Goal: Browse casually

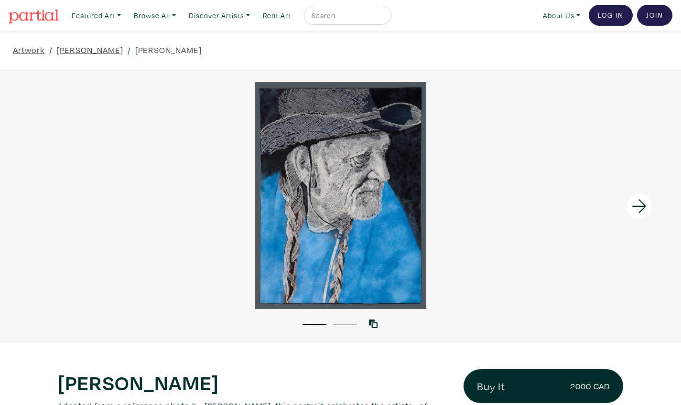
click at [635, 201] on icon at bounding box center [639, 206] width 32 height 26
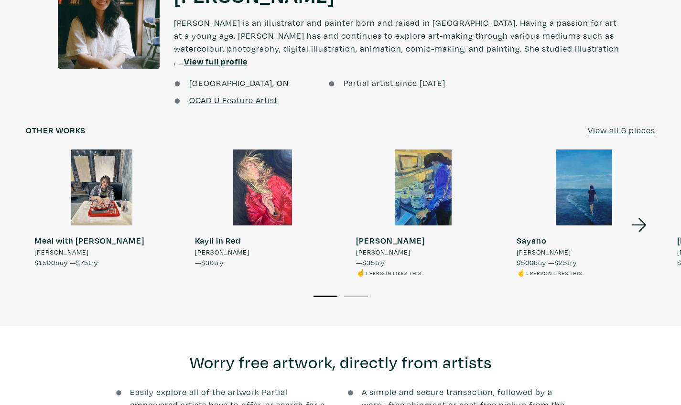
scroll to position [829, 0]
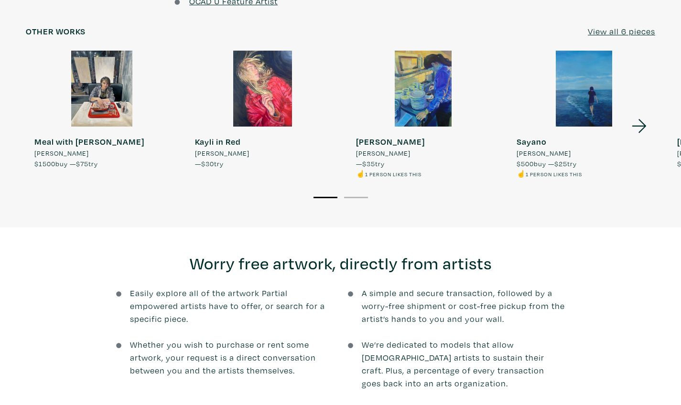
click at [272, 93] on div at bounding box center [262, 89] width 152 height 76
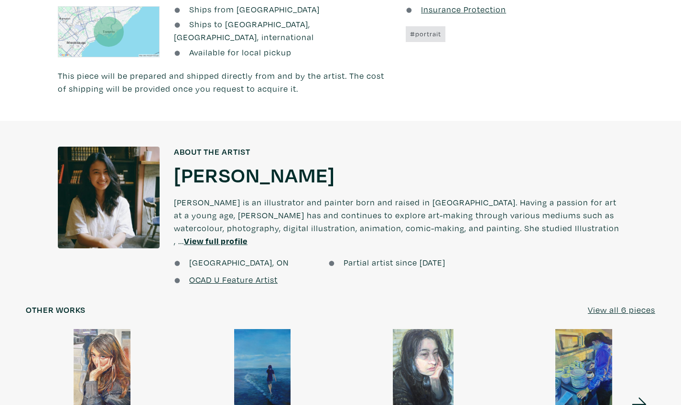
scroll to position [551, 0]
click at [108, 191] on div at bounding box center [109, 197] width 102 height 102
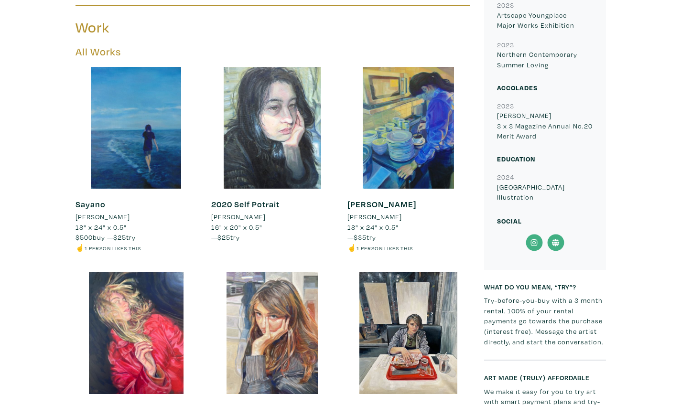
scroll to position [432, 0]
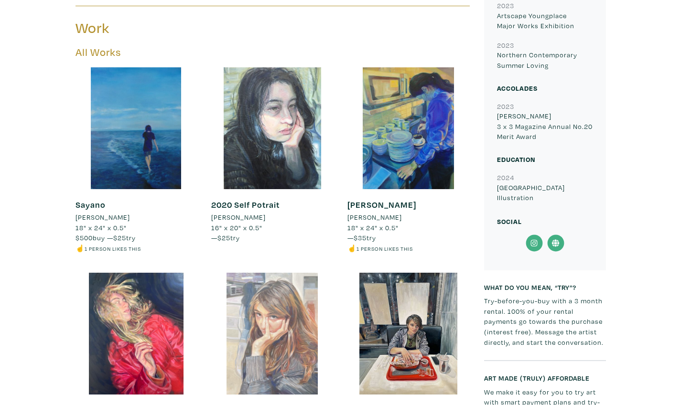
click at [236, 273] on div at bounding box center [272, 334] width 122 height 122
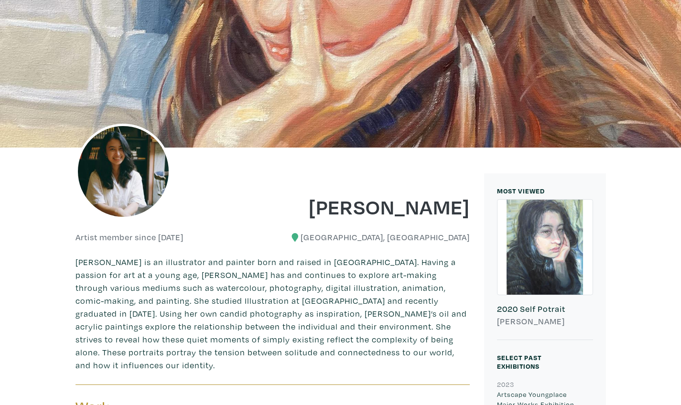
scroll to position [49, 0]
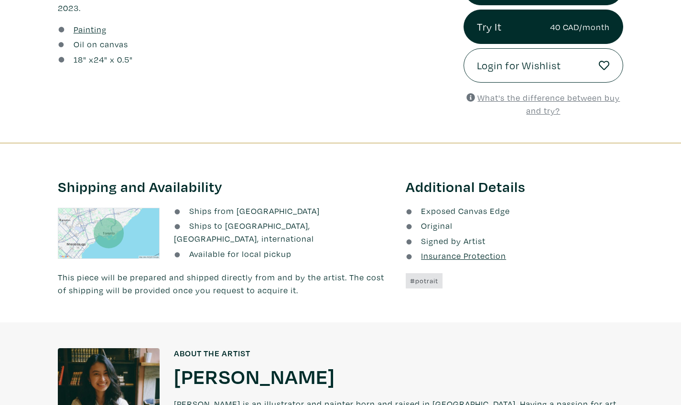
scroll to position [563, 0]
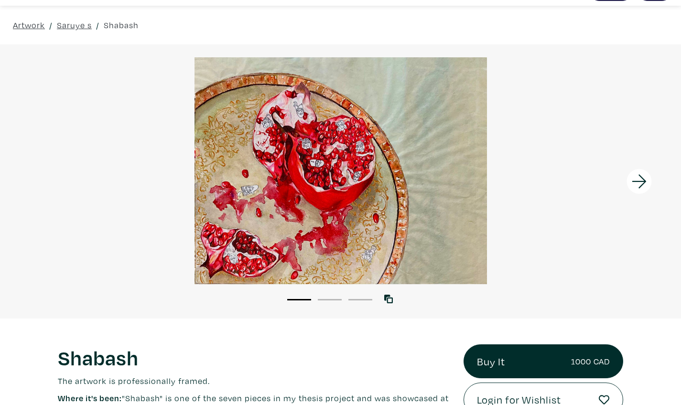
scroll to position [27, 0]
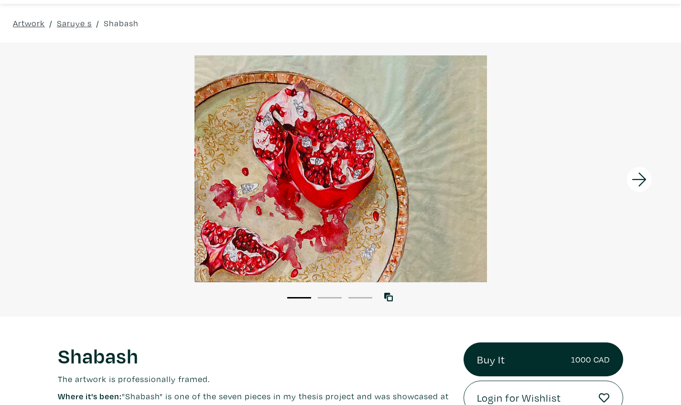
click at [641, 178] on icon at bounding box center [639, 180] width 32 height 26
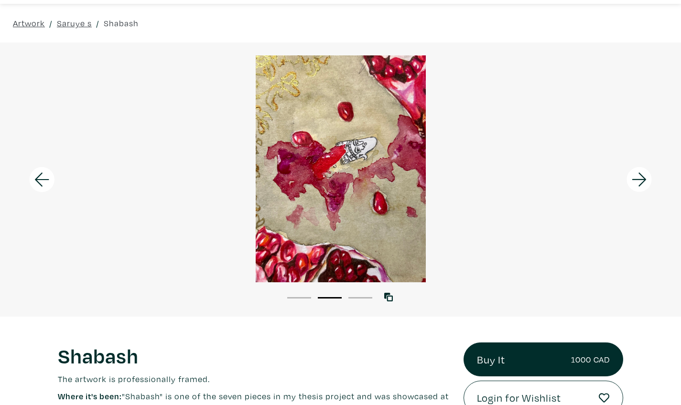
click at [641, 178] on icon at bounding box center [639, 180] width 32 height 26
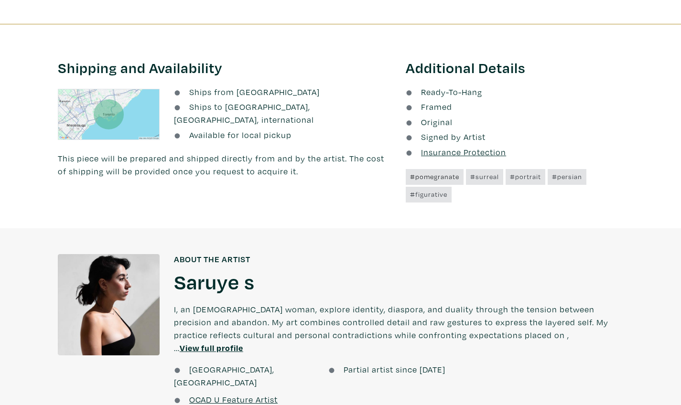
scroll to position [494, 0]
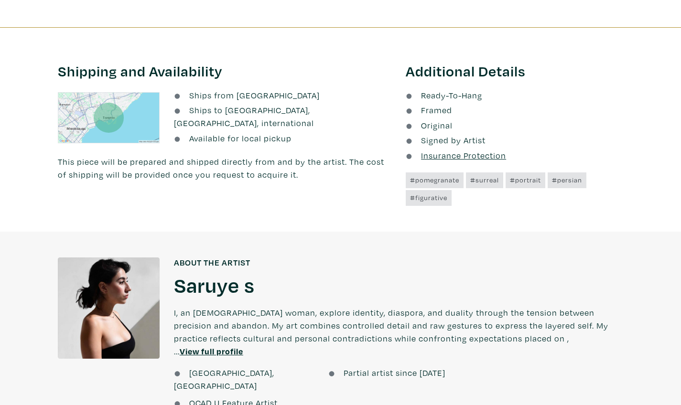
click at [205, 280] on h1 "Saruye s" at bounding box center [214, 285] width 81 height 26
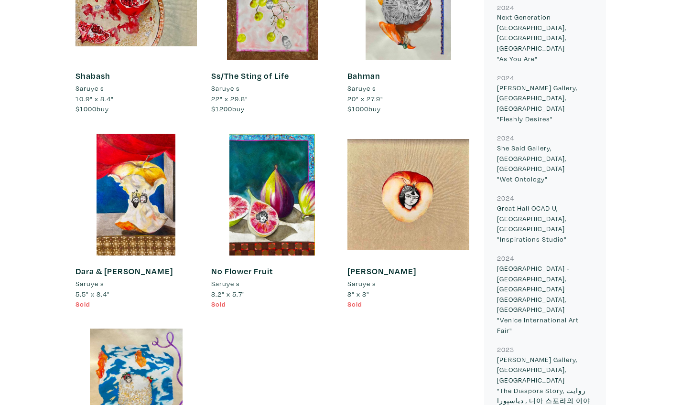
scroll to position [359, 0]
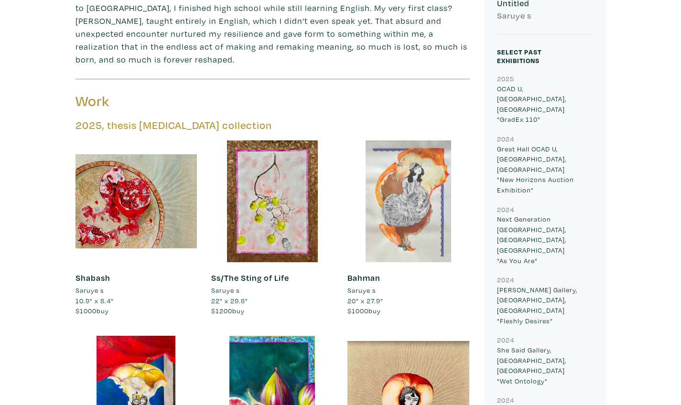
click at [410, 186] on div at bounding box center [408, 201] width 122 height 122
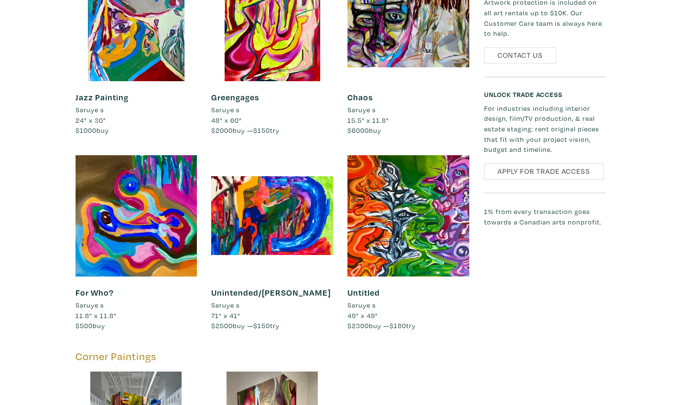
scroll to position [1855, 0]
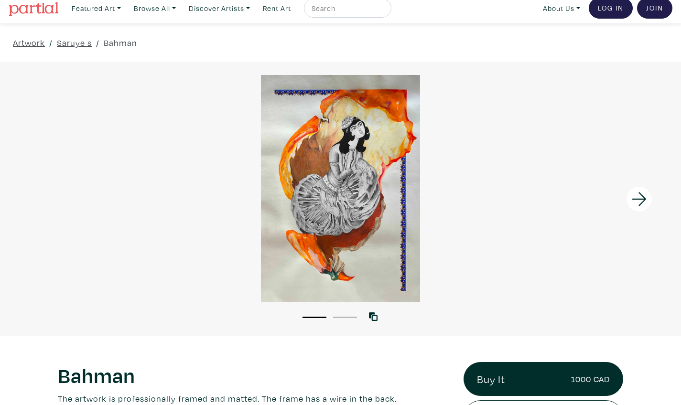
scroll to position [10, 0]
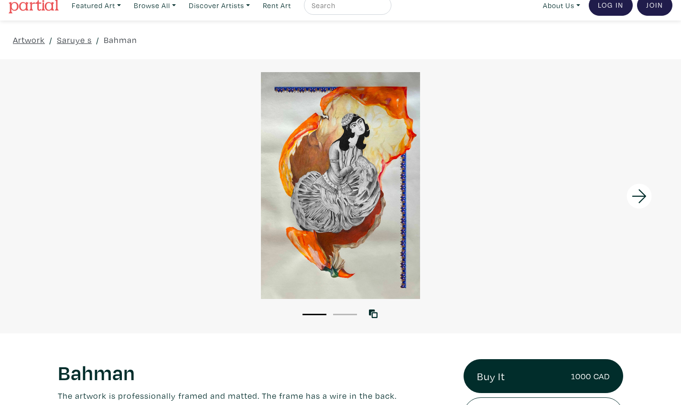
click at [640, 189] on icon at bounding box center [639, 196] width 32 height 26
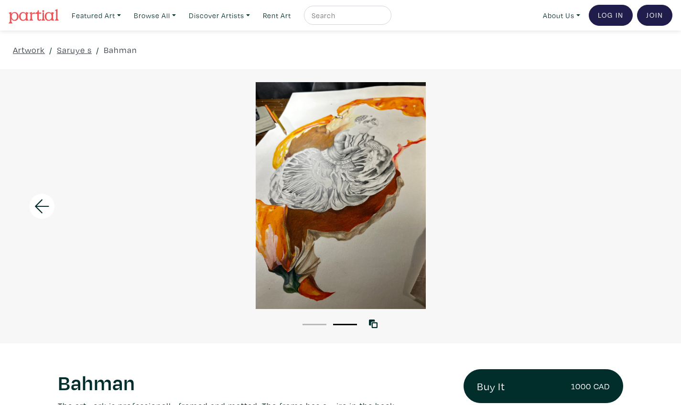
scroll to position [0, 0]
click at [41, 203] on icon at bounding box center [42, 206] width 32 height 26
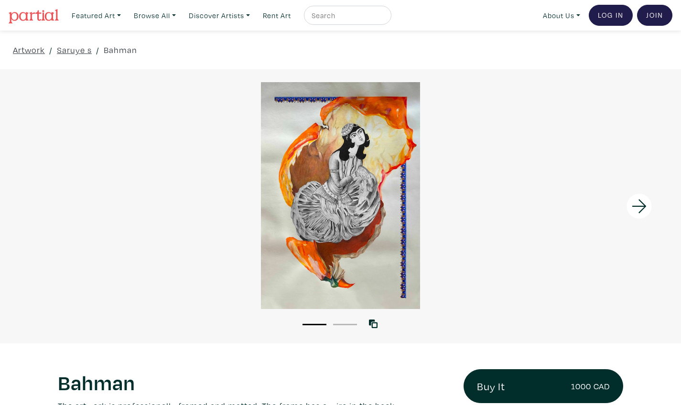
click at [41, 203] on div at bounding box center [340, 195] width 681 height 227
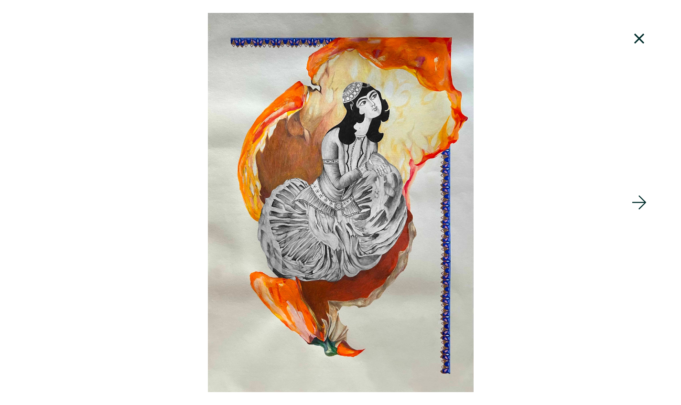
click at [636, 28] on icon at bounding box center [639, 39] width 32 height 26
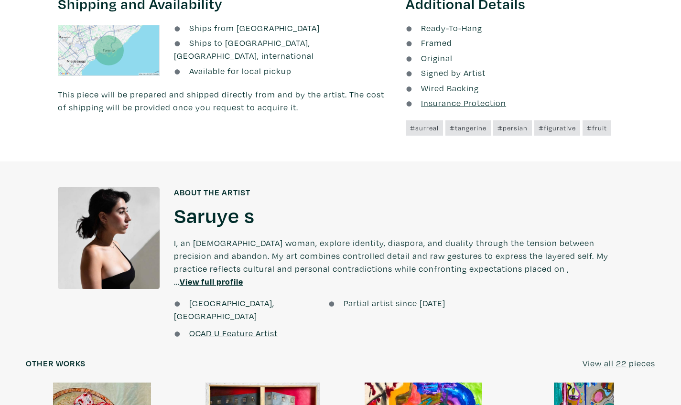
scroll to position [582, 0]
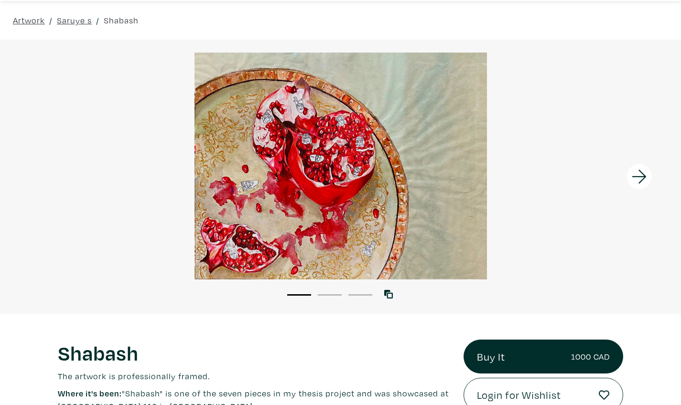
scroll to position [27, 0]
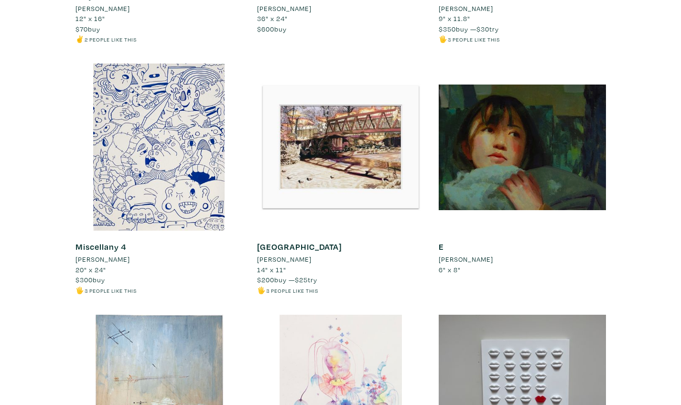
scroll to position [1862, 0]
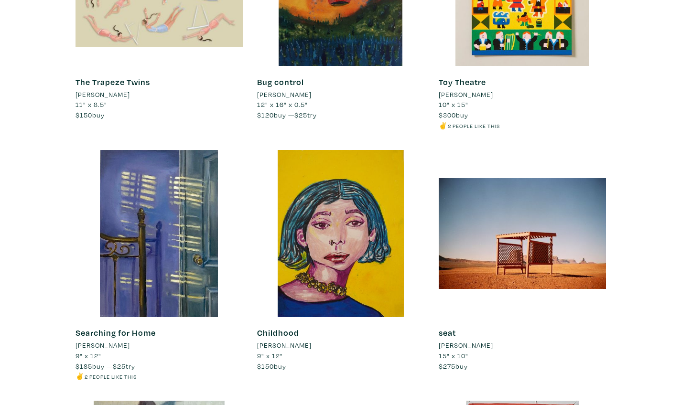
scroll to position [6747, 0]
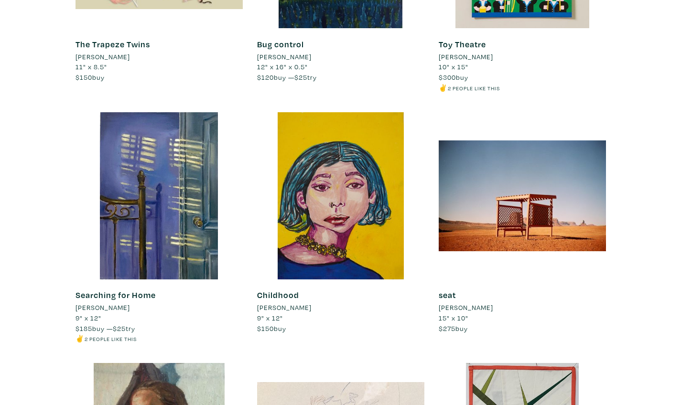
click at [430, 161] on div "Childhood Maryam Astaneh 9" x 12" $150 buy #childhood image #mixed media #colou…" at bounding box center [341, 237] width 182 height 251
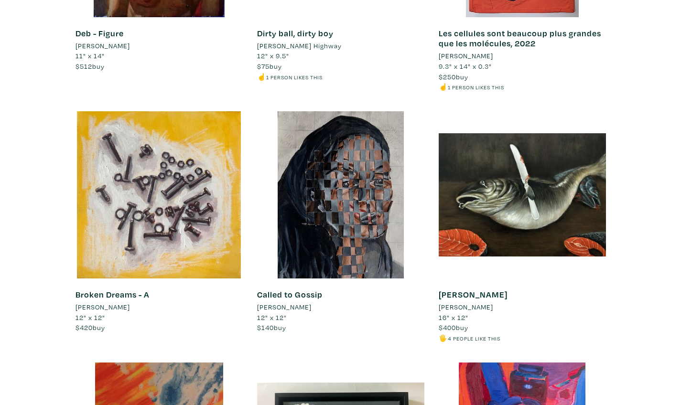
scroll to position [7265, 0]
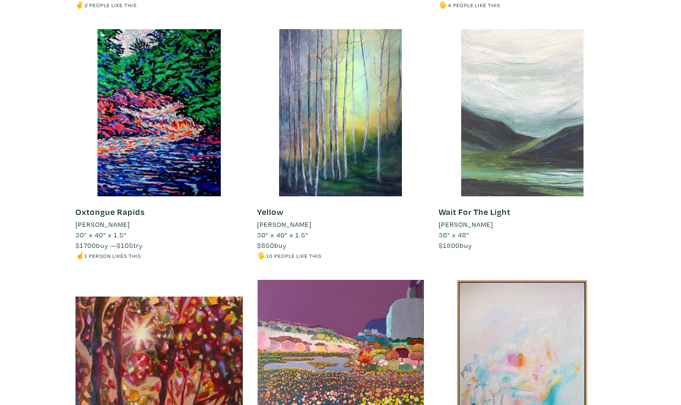
scroll to position [398, 0]
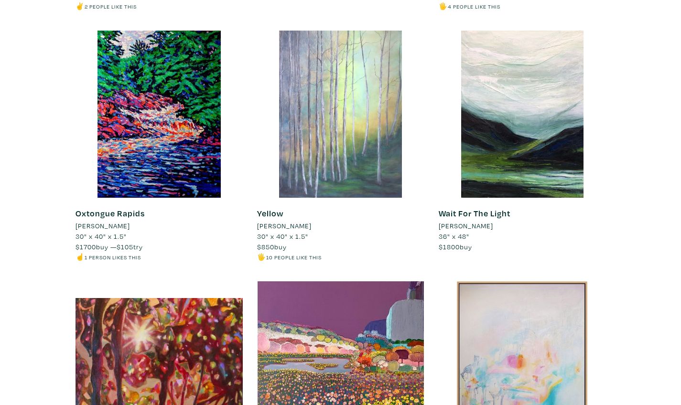
click at [393, 128] on div at bounding box center [340, 114] width 167 height 167
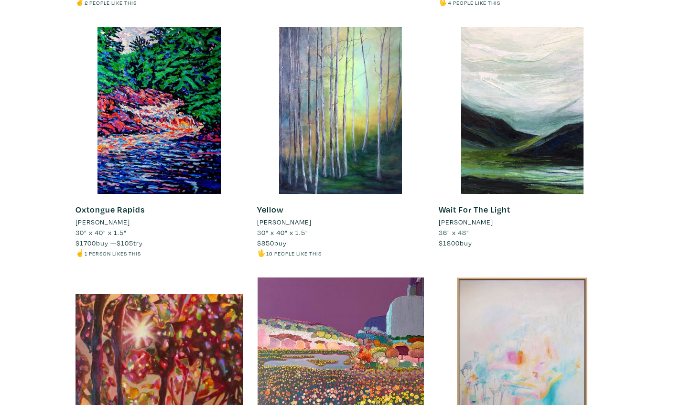
scroll to position [404, 0]
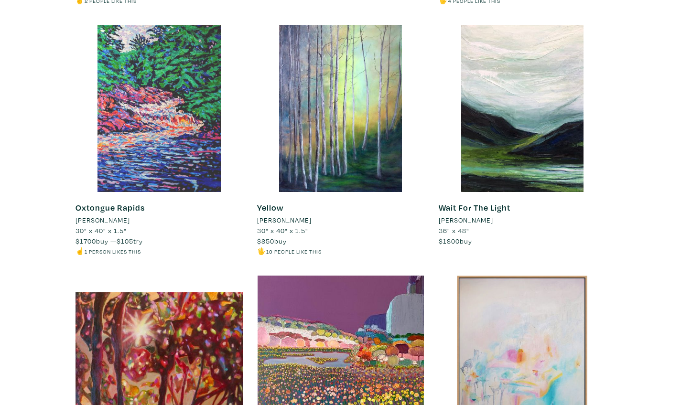
click at [203, 123] on div at bounding box center [158, 108] width 167 height 167
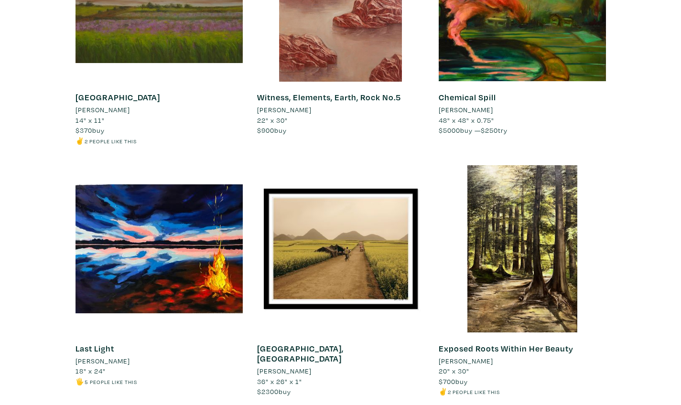
scroll to position [1814, 0]
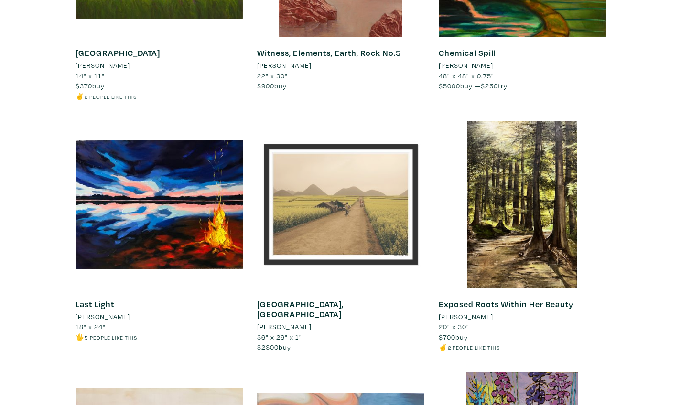
click at [386, 192] on div at bounding box center [340, 204] width 167 height 167
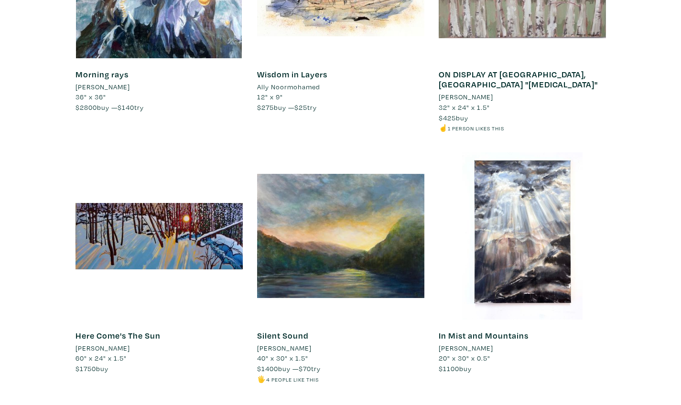
scroll to position [2552, 0]
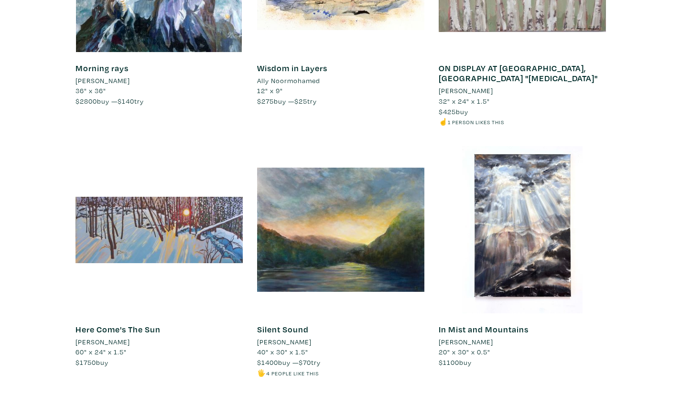
click at [203, 181] on div at bounding box center [158, 229] width 167 height 167
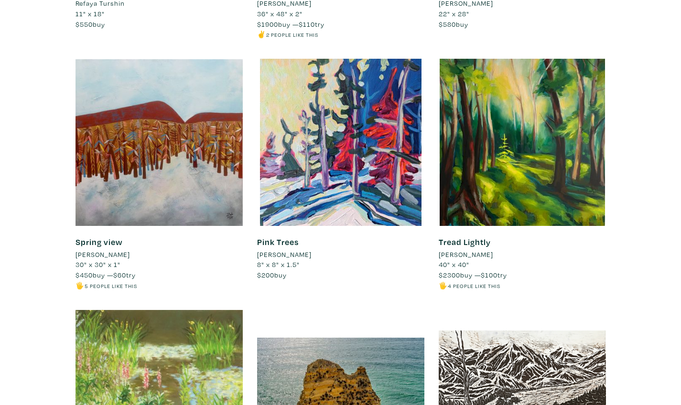
scroll to position [4430, 0]
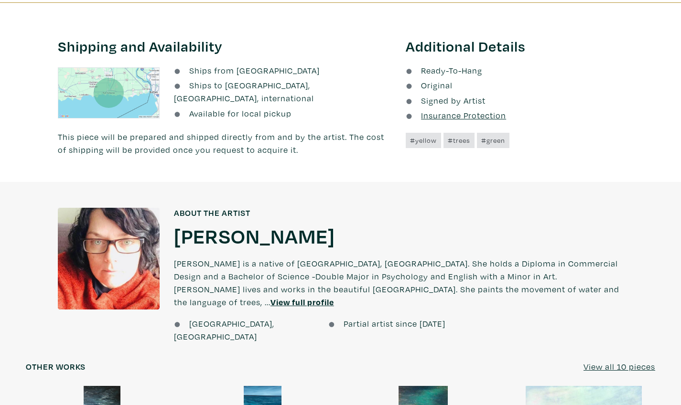
scroll to position [491, 0]
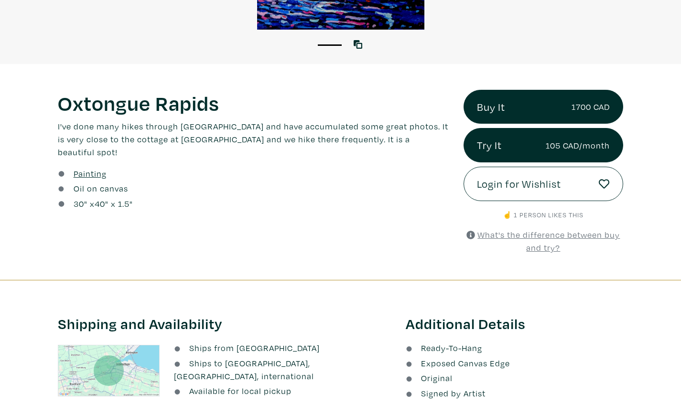
scroll to position [302, 0]
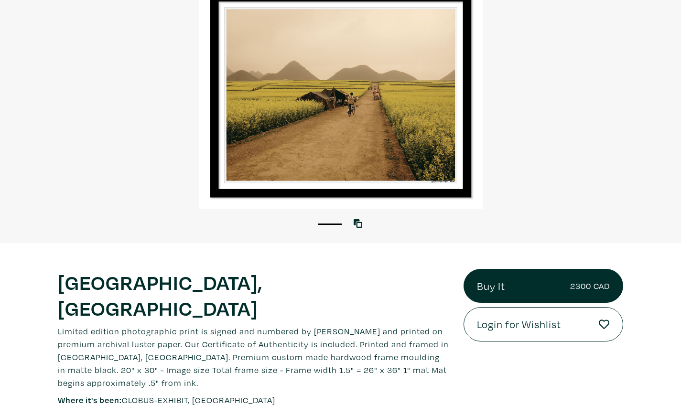
scroll to position [99, 0]
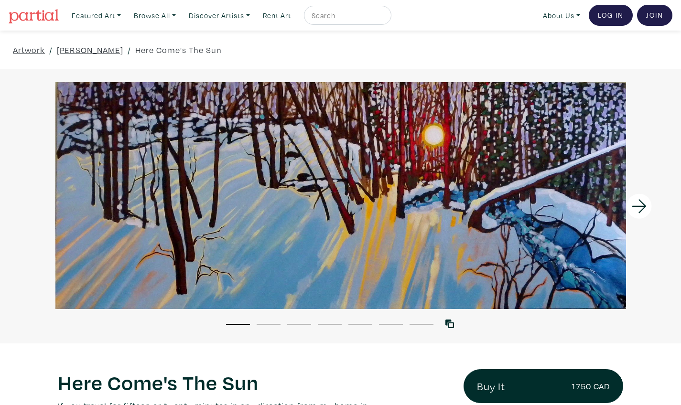
click at [651, 204] on icon at bounding box center [639, 206] width 32 height 26
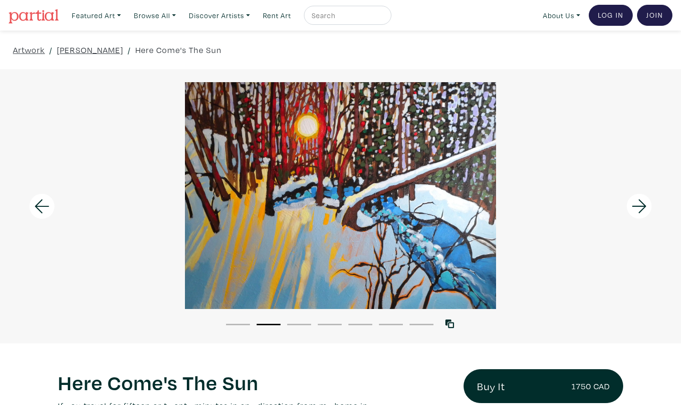
click at [643, 205] on icon at bounding box center [639, 206] width 14 height 14
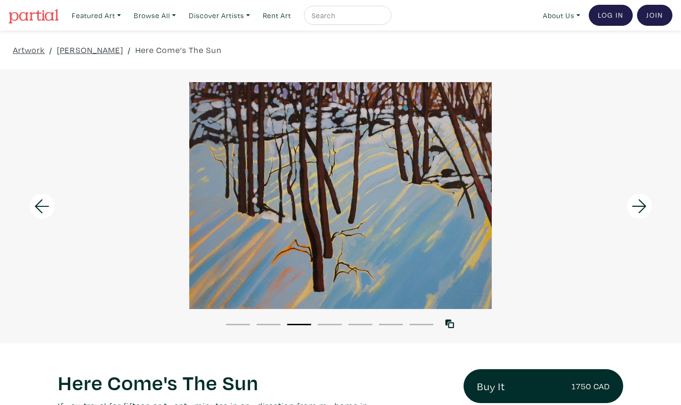
click at [643, 205] on icon at bounding box center [639, 206] width 14 height 14
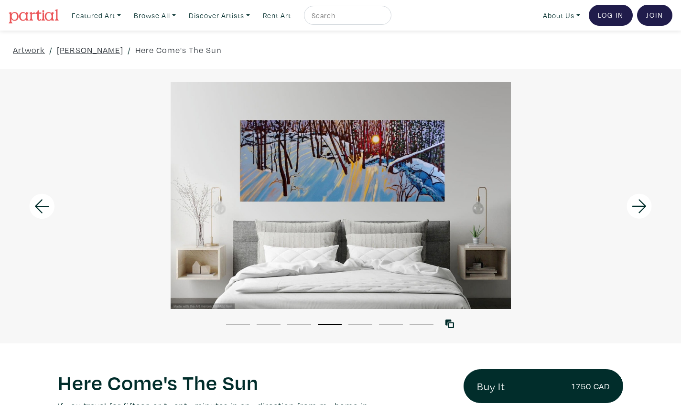
click at [643, 205] on icon at bounding box center [639, 206] width 14 height 14
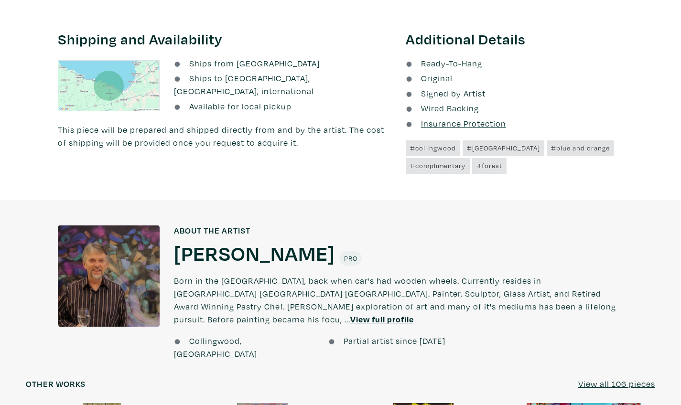
scroll to position [571, 0]
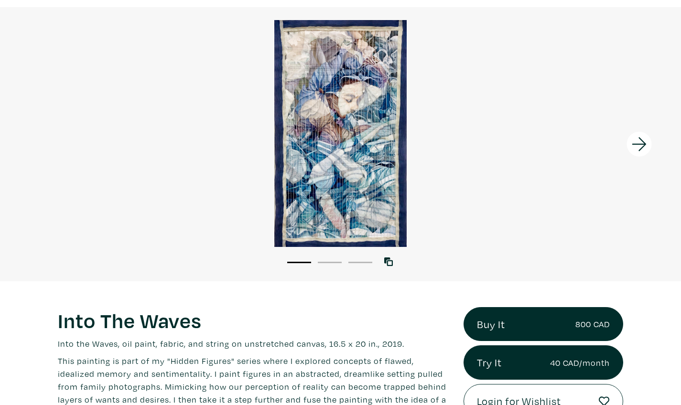
scroll to position [64, 0]
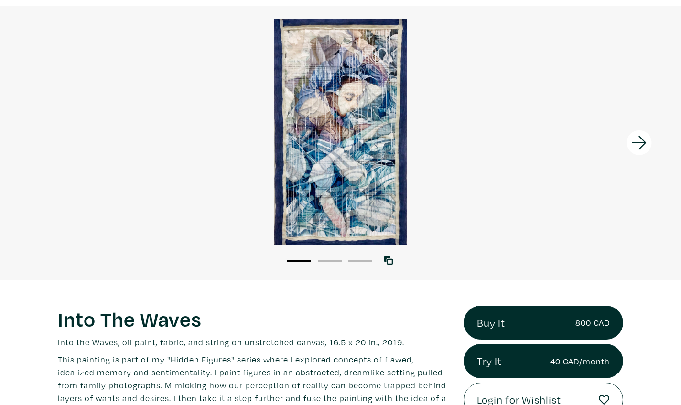
click at [636, 137] on icon at bounding box center [639, 143] width 32 height 26
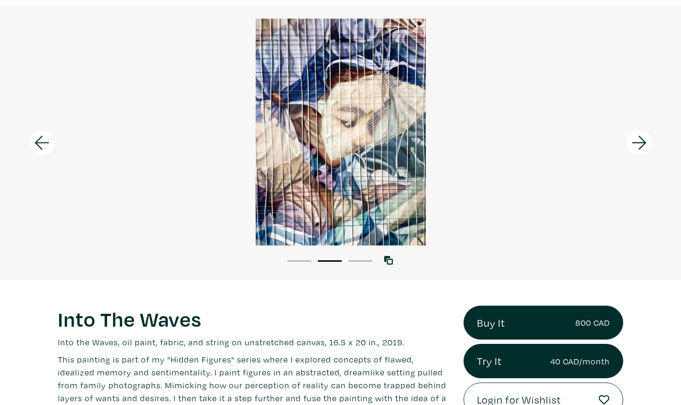
click at [636, 137] on icon at bounding box center [639, 143] width 32 height 26
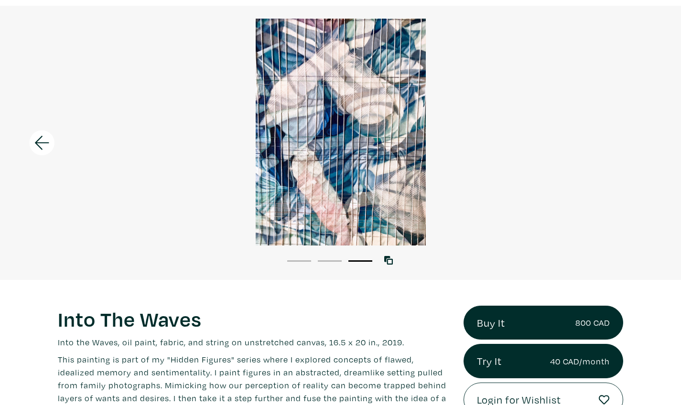
click at [636, 137] on div at bounding box center [340, 132] width 681 height 227
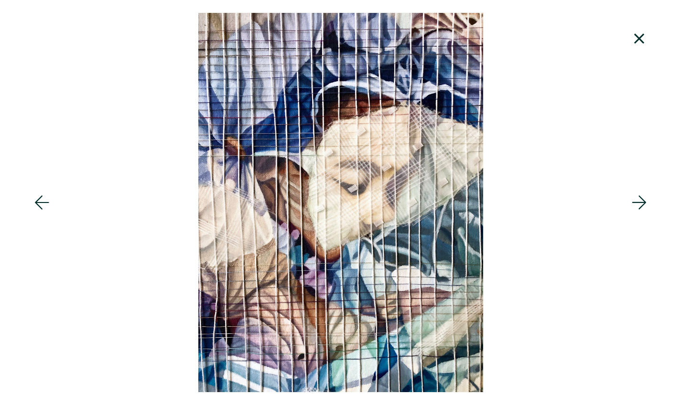
click at [631, 36] on icon at bounding box center [639, 39] width 32 height 26
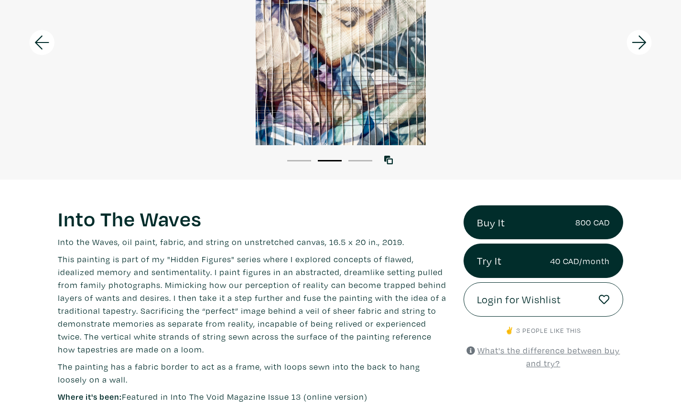
scroll to position [63, 0]
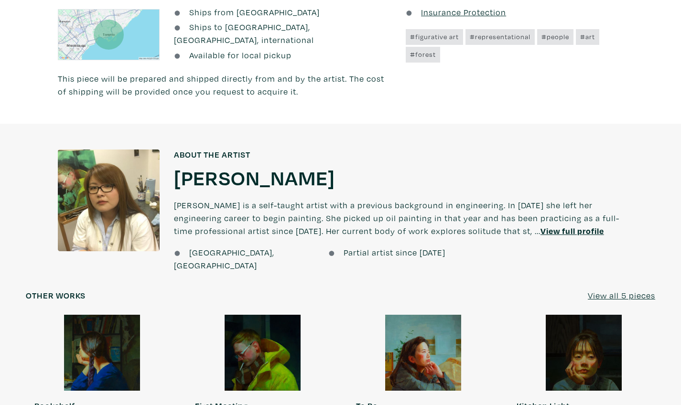
scroll to position [594, 0]
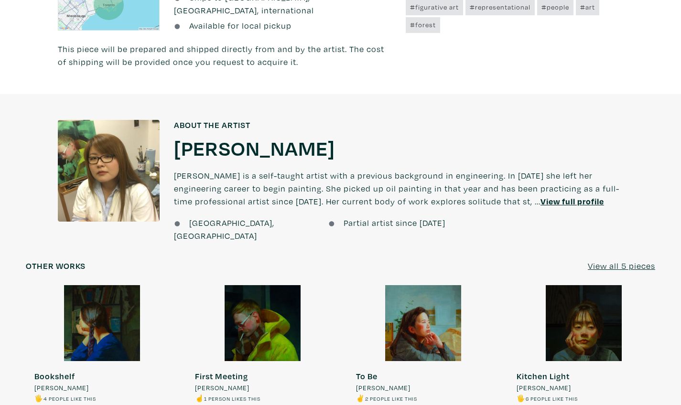
click at [246, 313] on div at bounding box center [262, 323] width 152 height 76
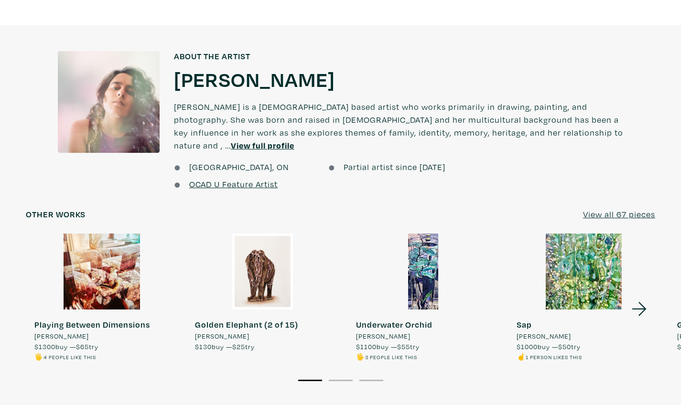
scroll to position [787, 0]
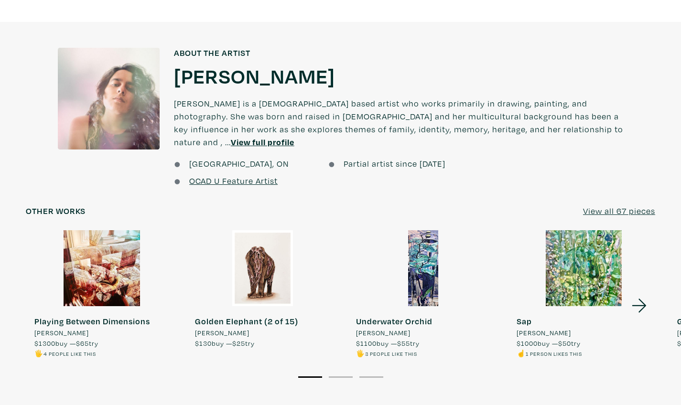
click at [259, 70] on h1 "Melissa Patel" at bounding box center [254, 76] width 161 height 26
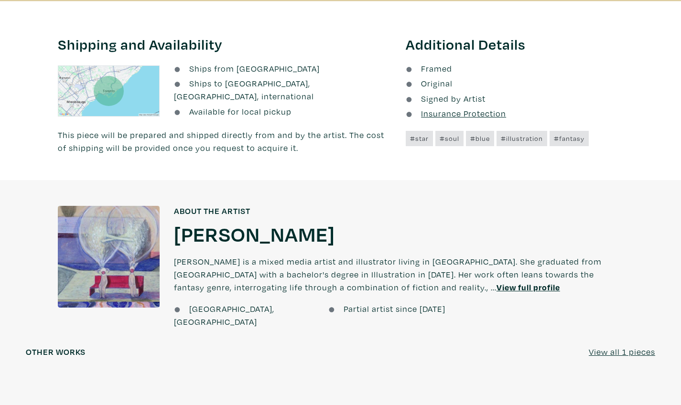
scroll to position [495, 0]
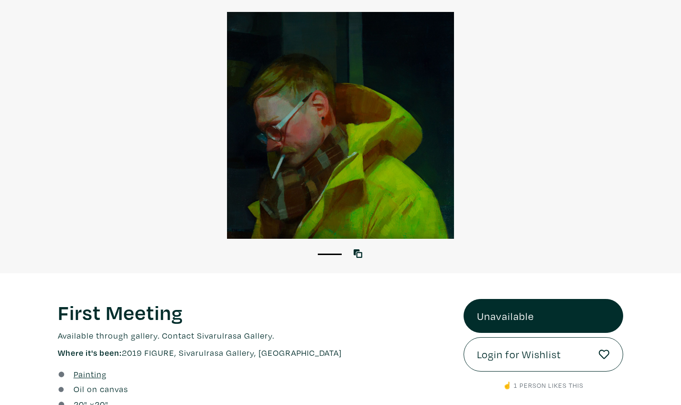
scroll to position [68, 0]
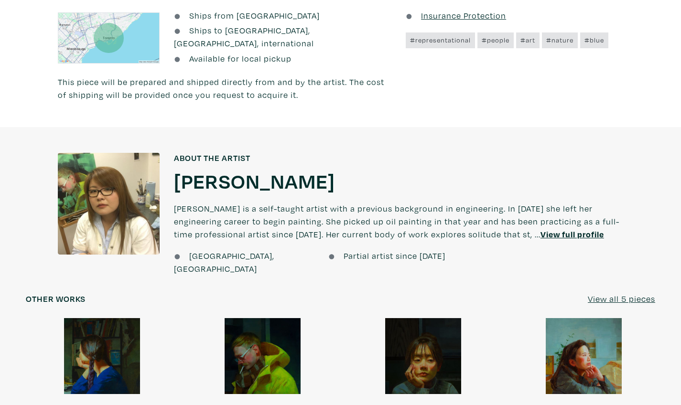
scroll to position [586, 0]
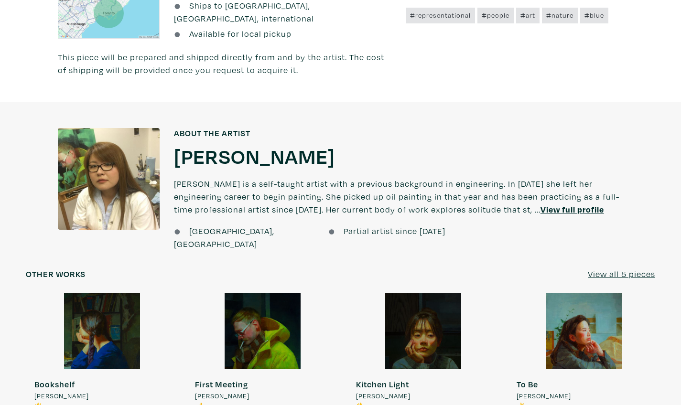
click at [123, 173] on div at bounding box center [109, 179] width 102 height 102
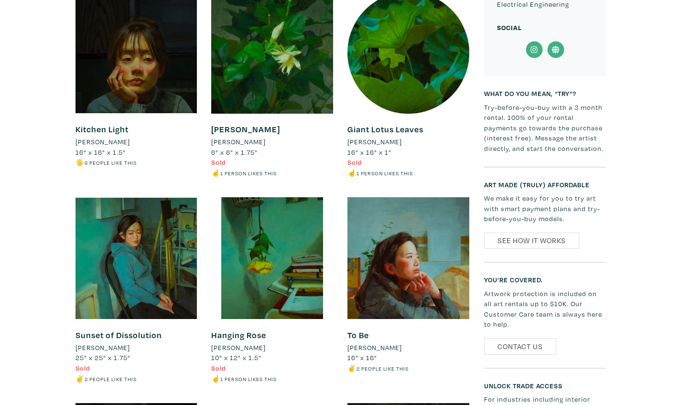
scroll to position [618, 0]
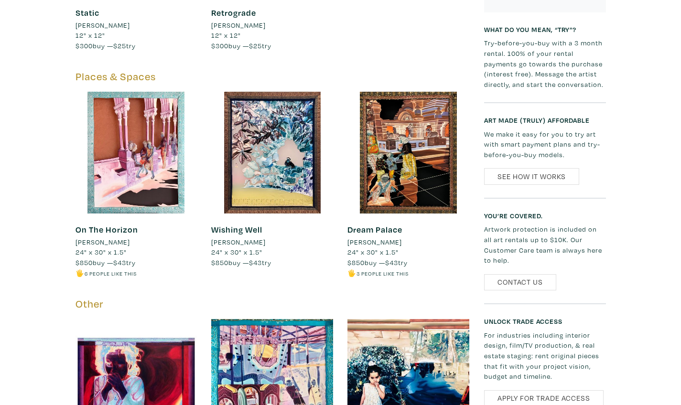
scroll to position [1445, 0]
